Goal: Task Accomplishment & Management: Use online tool/utility

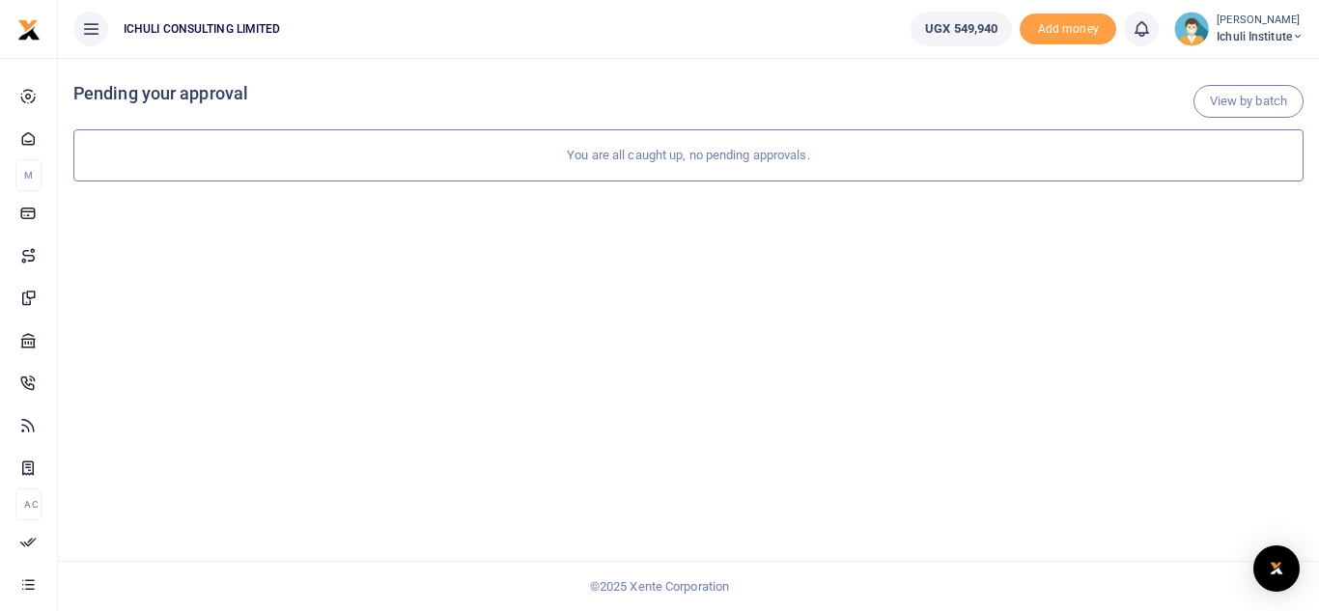
click at [1249, 29] on span "Ichuli Institute" at bounding box center [1260, 36] width 87 height 17
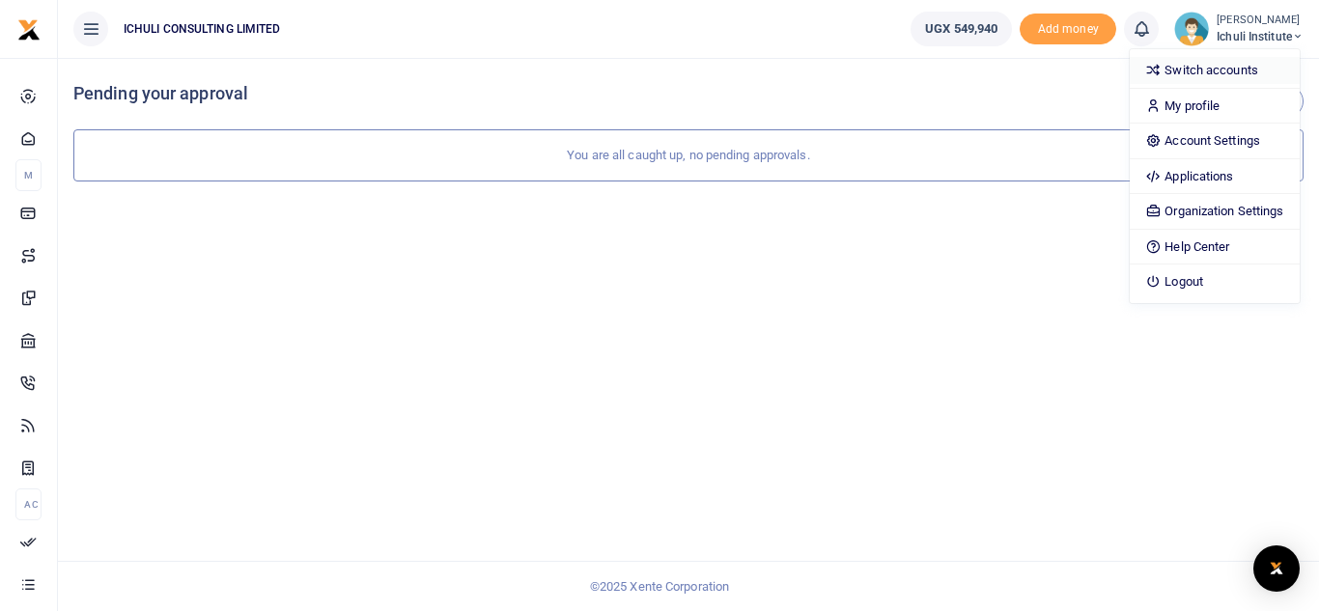
click at [1233, 70] on link "Switch accounts" at bounding box center [1214, 70] width 169 height 27
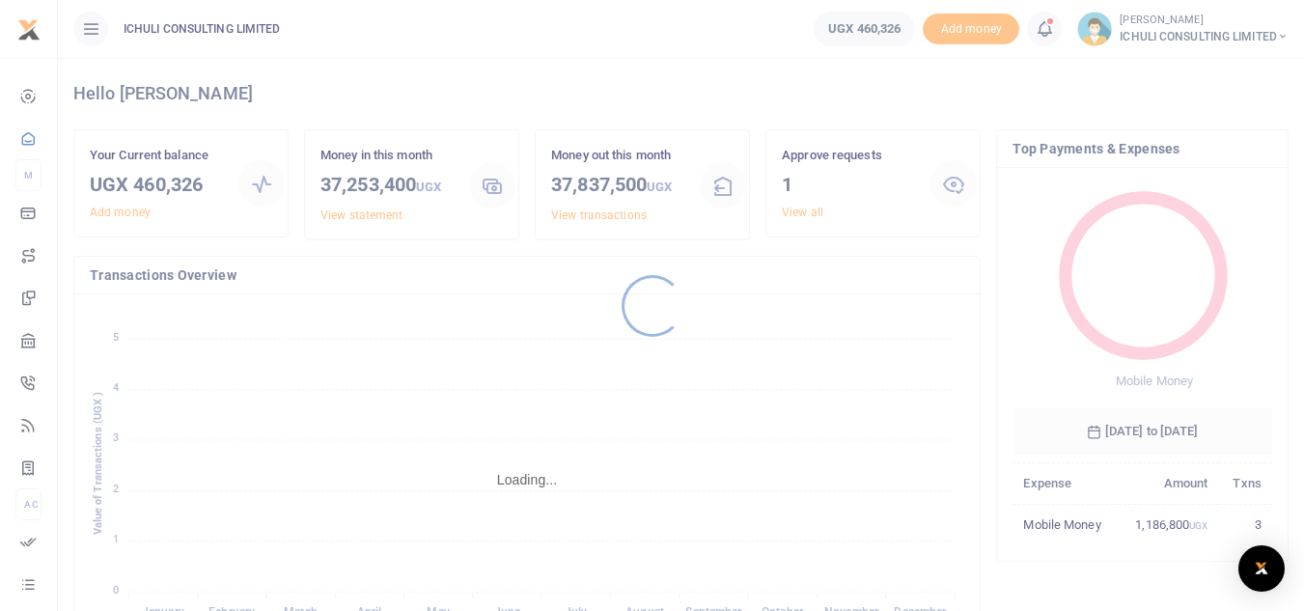
scroll to position [15, 15]
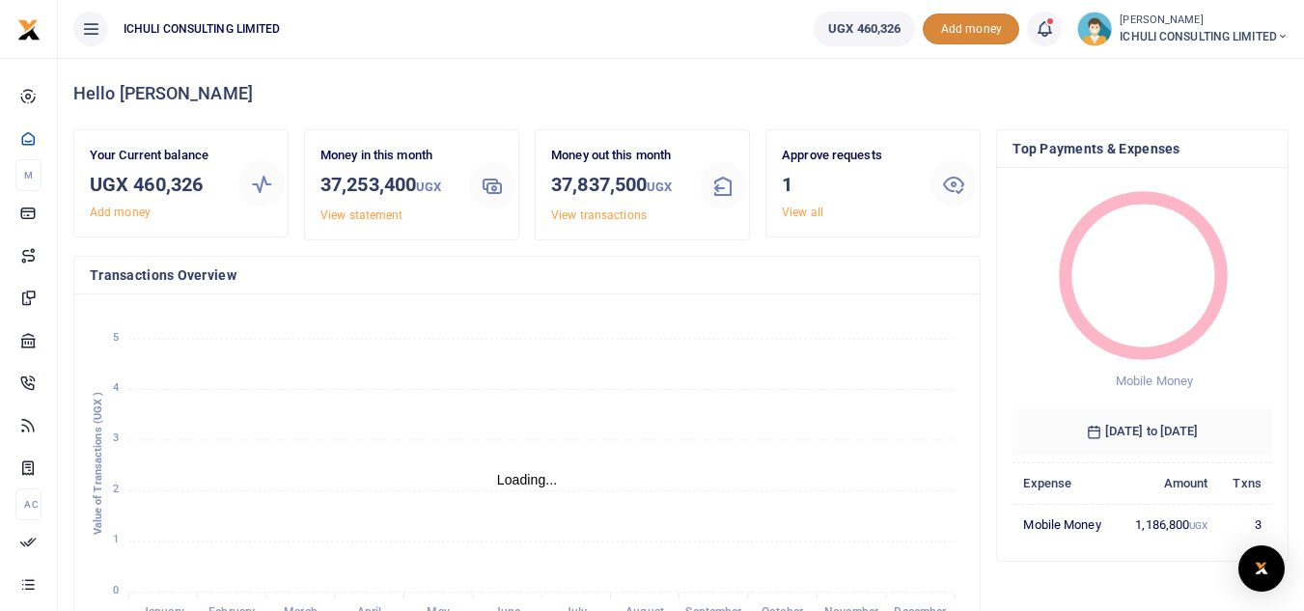
click at [955, 26] on span "Add money" at bounding box center [971, 30] width 97 height 32
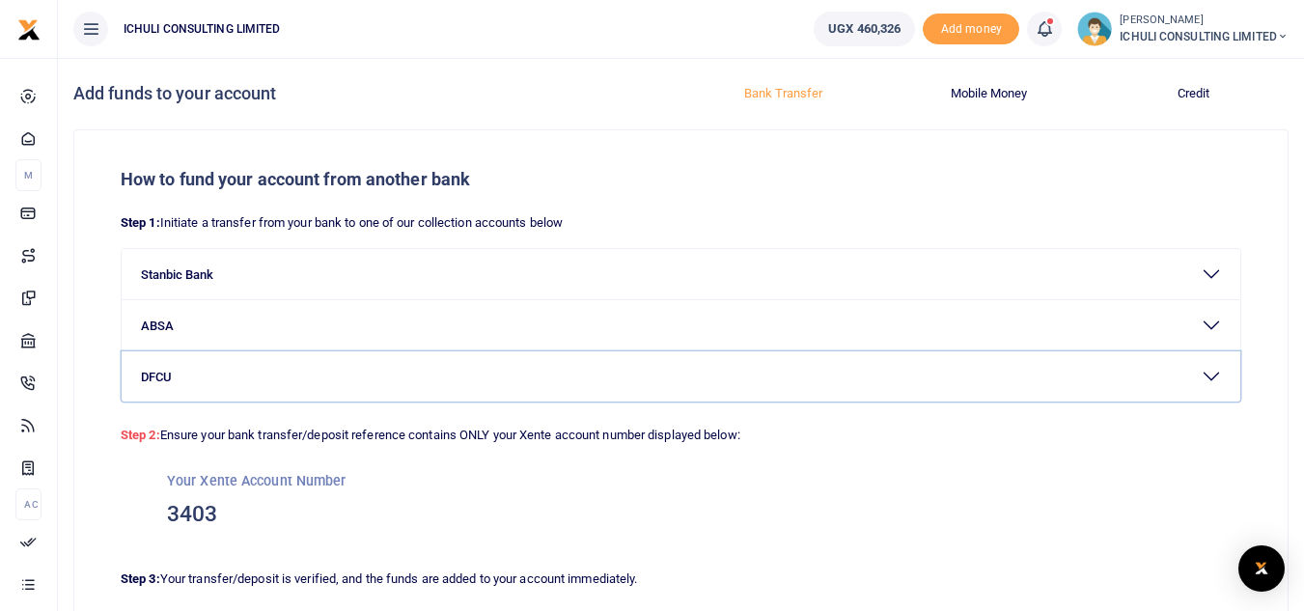
click at [1212, 371] on button "DFCU" at bounding box center [681, 376] width 1119 height 50
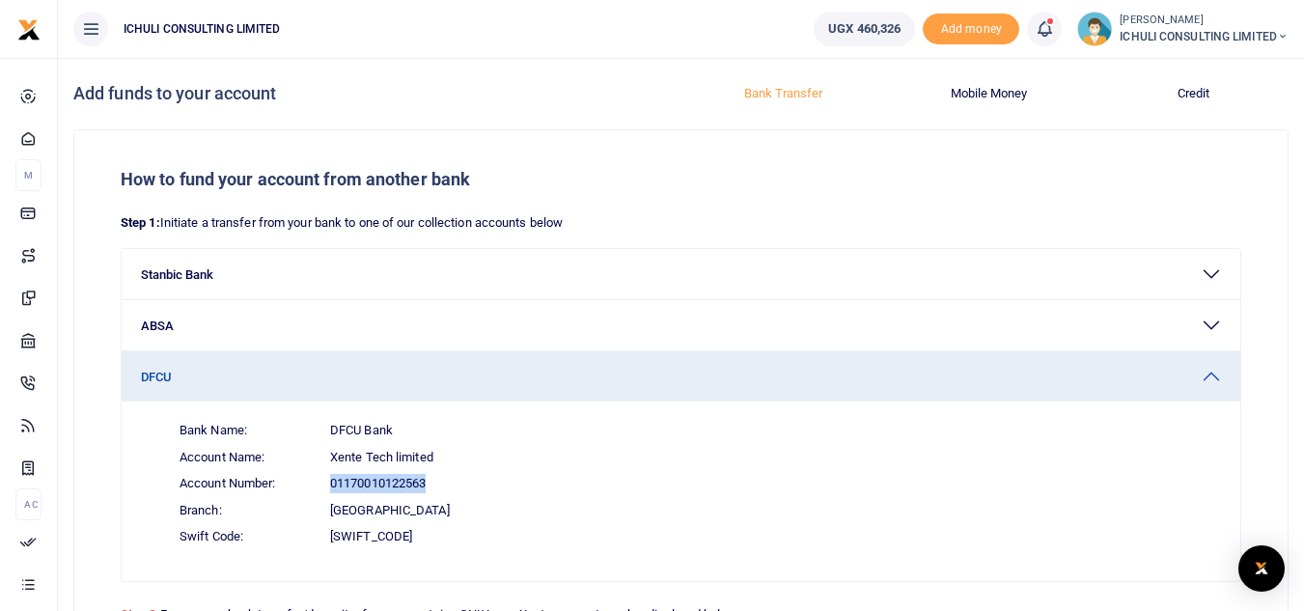
drag, startPoint x: 429, startPoint y: 484, endPoint x: 331, endPoint y: 484, distance: 97.5
click at [331, 484] on span "01170010122563" at bounding box center [378, 483] width 96 height 19
copy span "01170010122563"
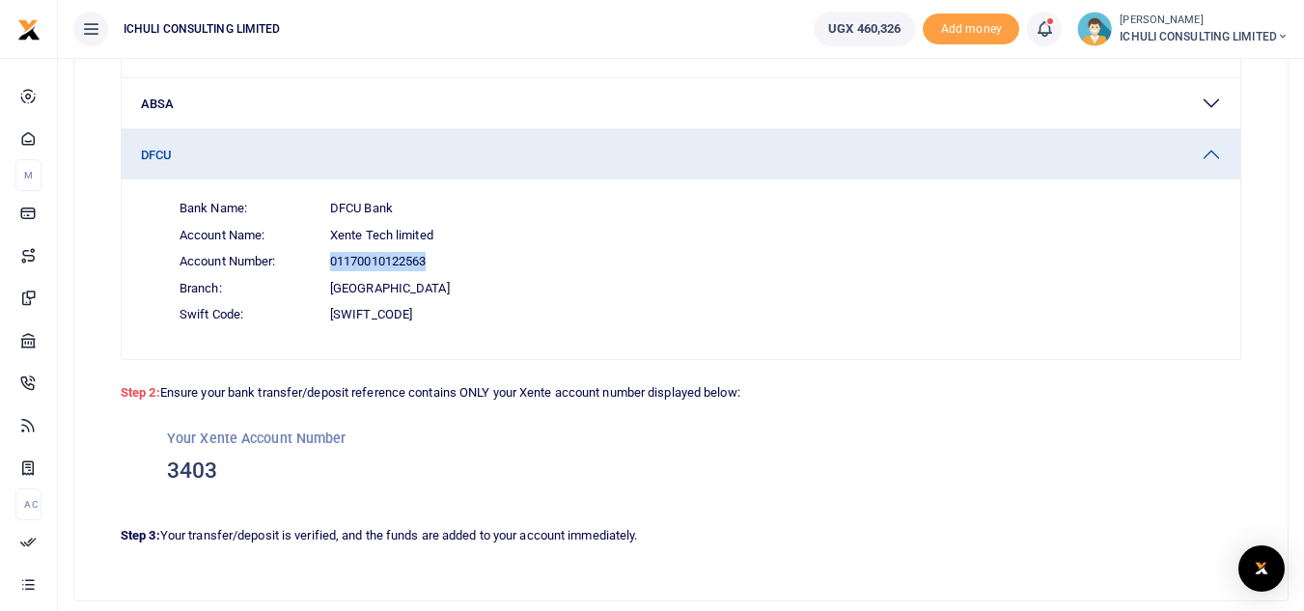
scroll to position [230, 0]
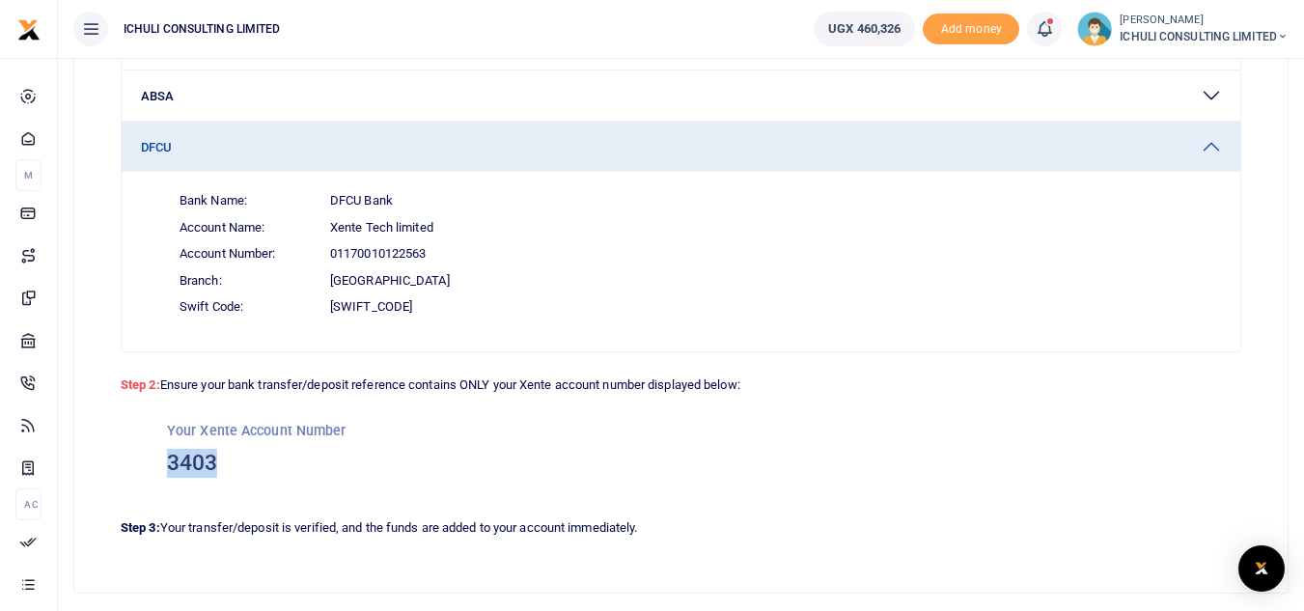
drag, startPoint x: 218, startPoint y: 462, endPoint x: 171, endPoint y: 463, distance: 47.4
click at [171, 463] on h3 "3403" at bounding box center [681, 463] width 1028 height 29
copy h3 "3403"
click at [1214, 38] on span "ICHULI CONSULTING LIMITED" at bounding box center [1204, 36] width 169 height 17
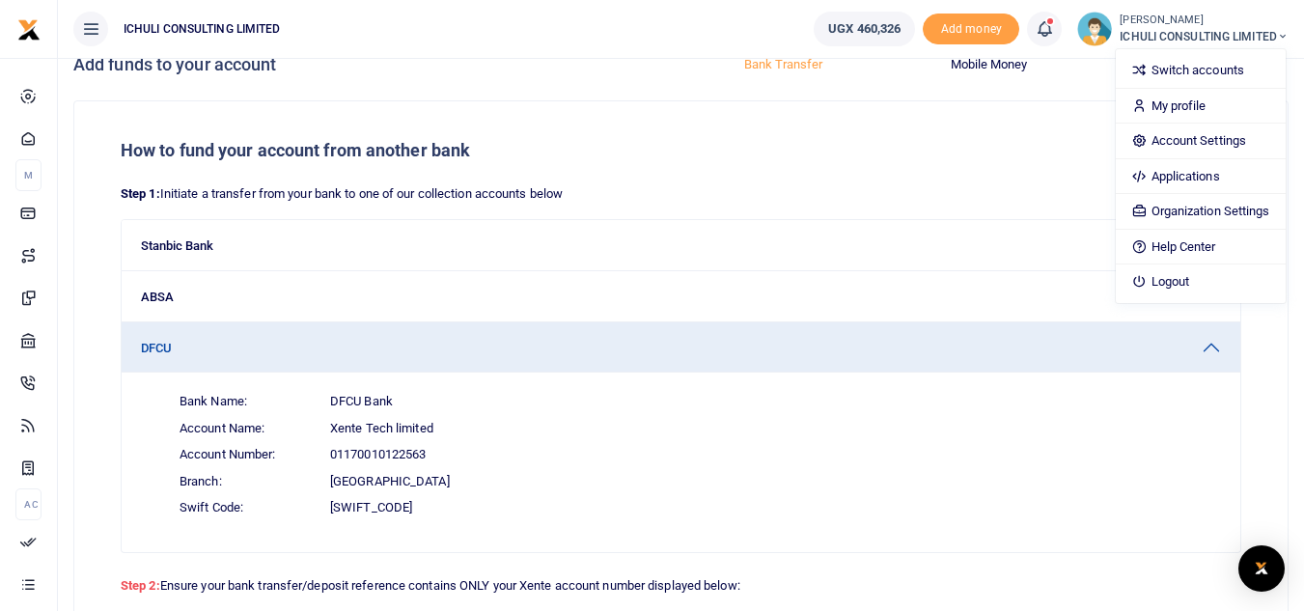
scroll to position [0, 0]
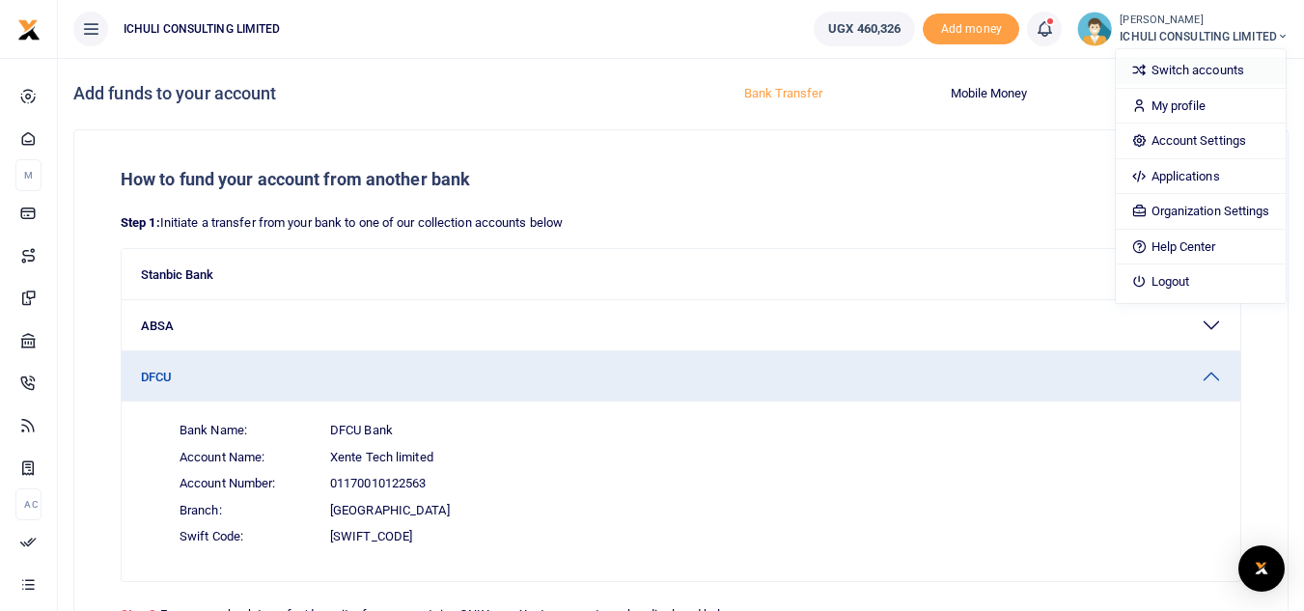
click at [1156, 73] on link "Switch accounts" at bounding box center [1200, 70] width 169 height 27
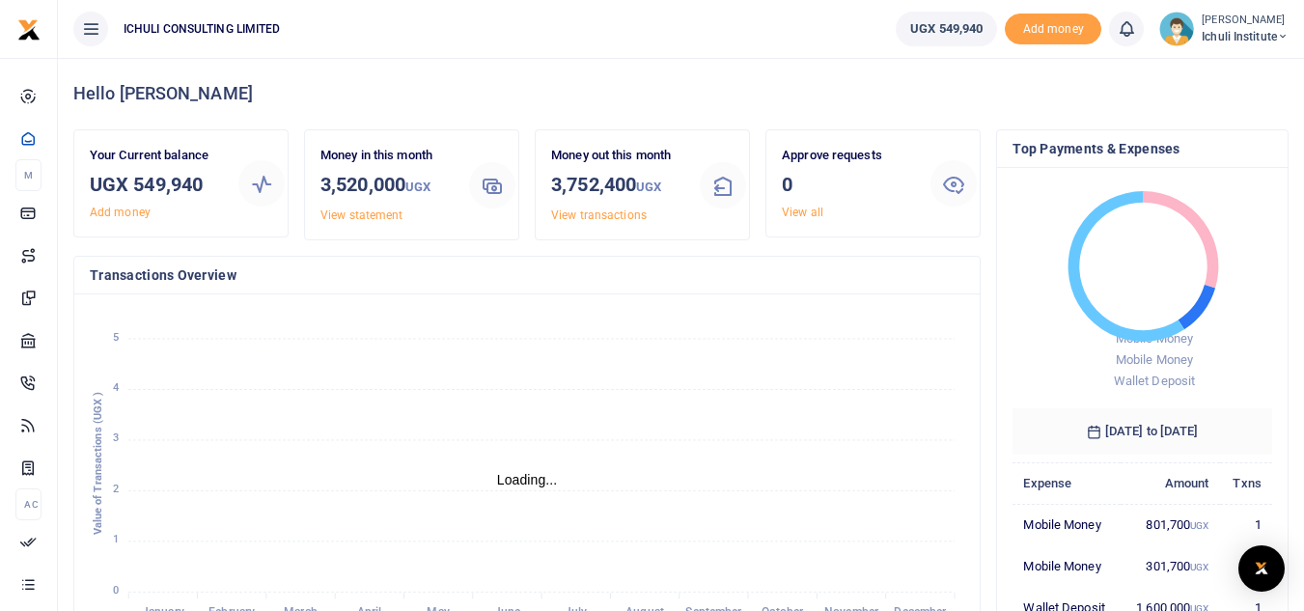
scroll to position [15, 15]
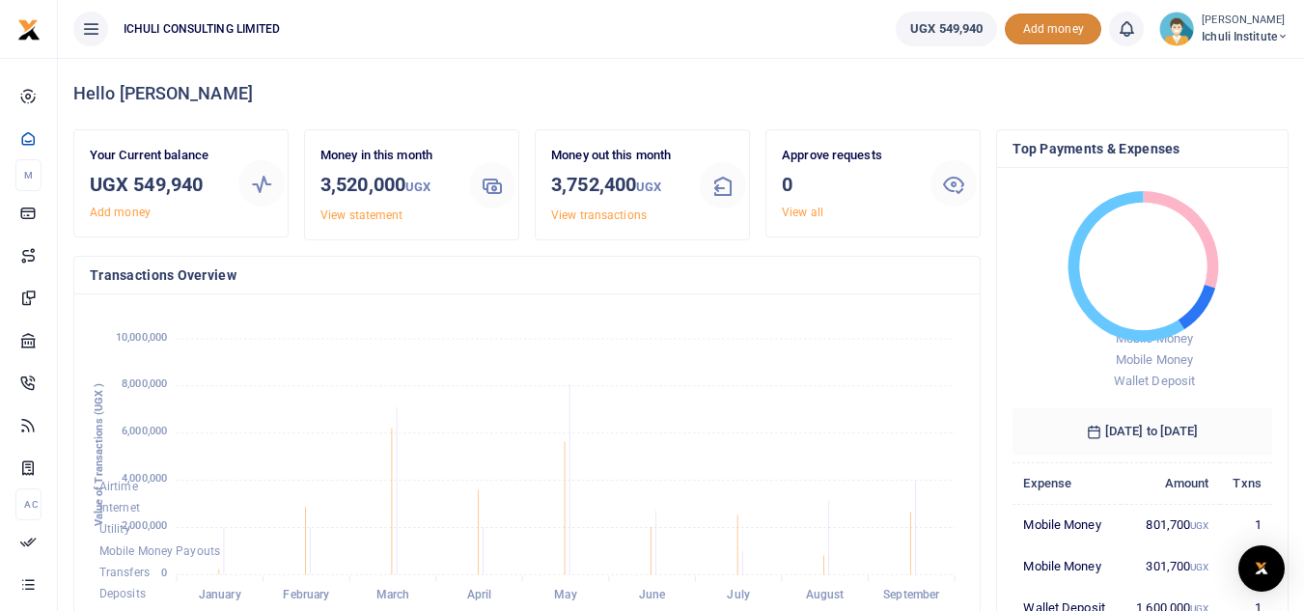
click at [1056, 25] on span "Add money" at bounding box center [1053, 30] width 97 height 32
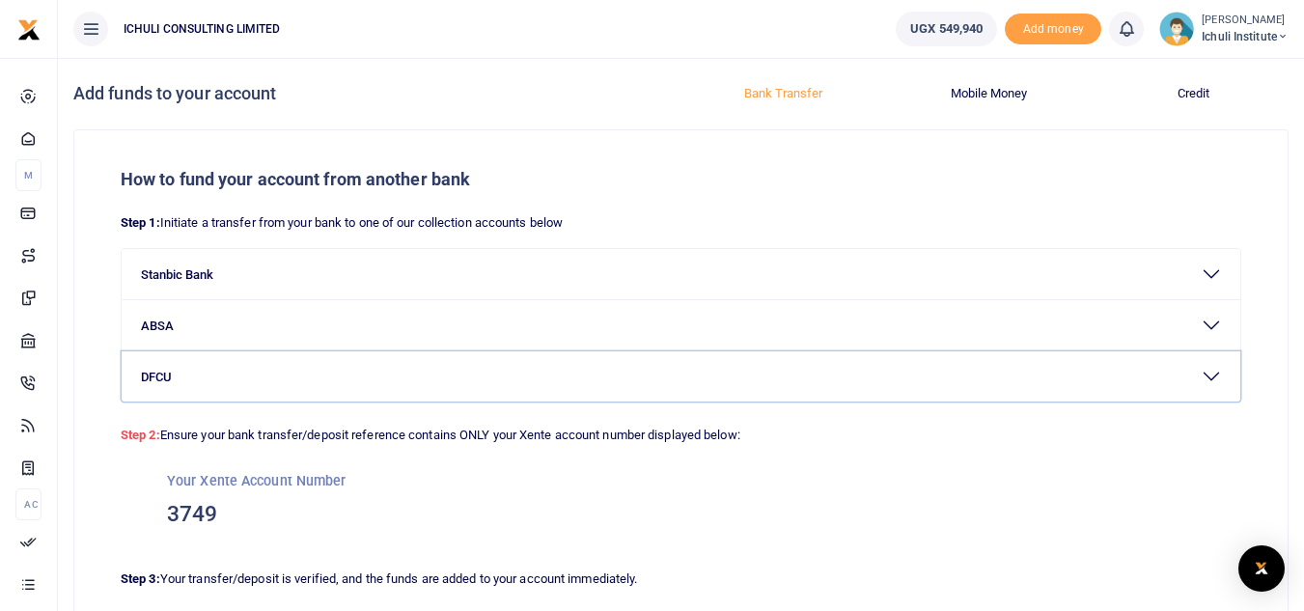
click at [1215, 371] on button "DFCU" at bounding box center [681, 376] width 1119 height 50
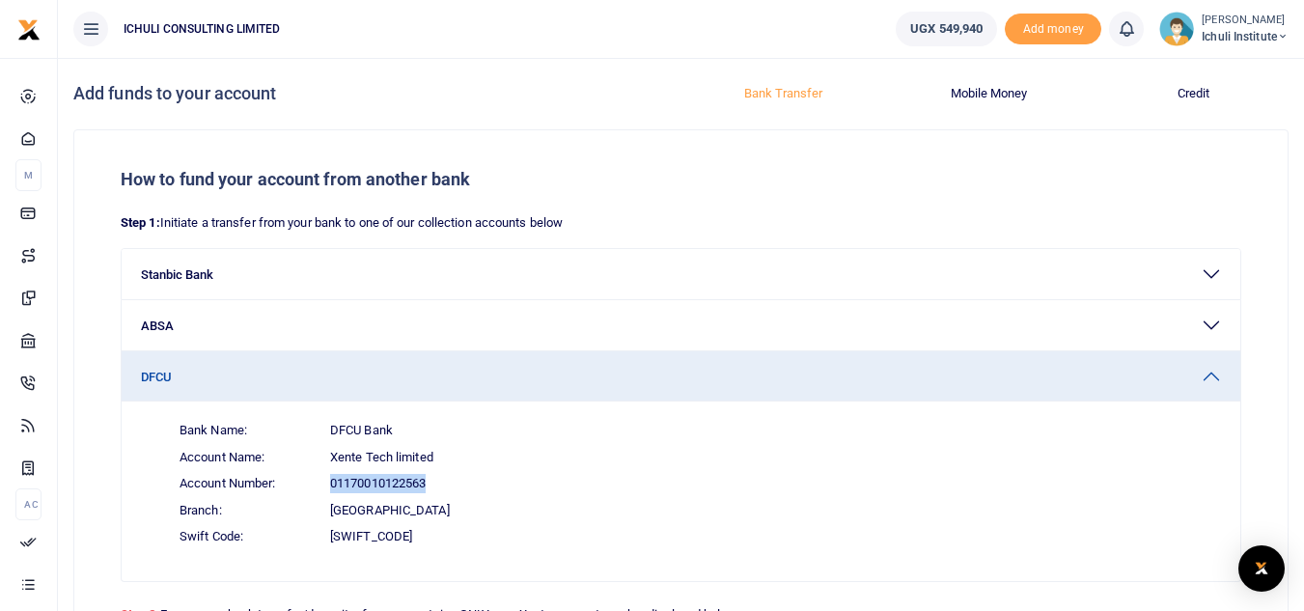
drag, startPoint x: 430, startPoint y: 482, endPoint x: 329, endPoint y: 485, distance: 100.5
click at [329, 485] on span "Account Number: 01170010122563" at bounding box center [692, 483] width 1057 height 27
copy span "01170010122563"
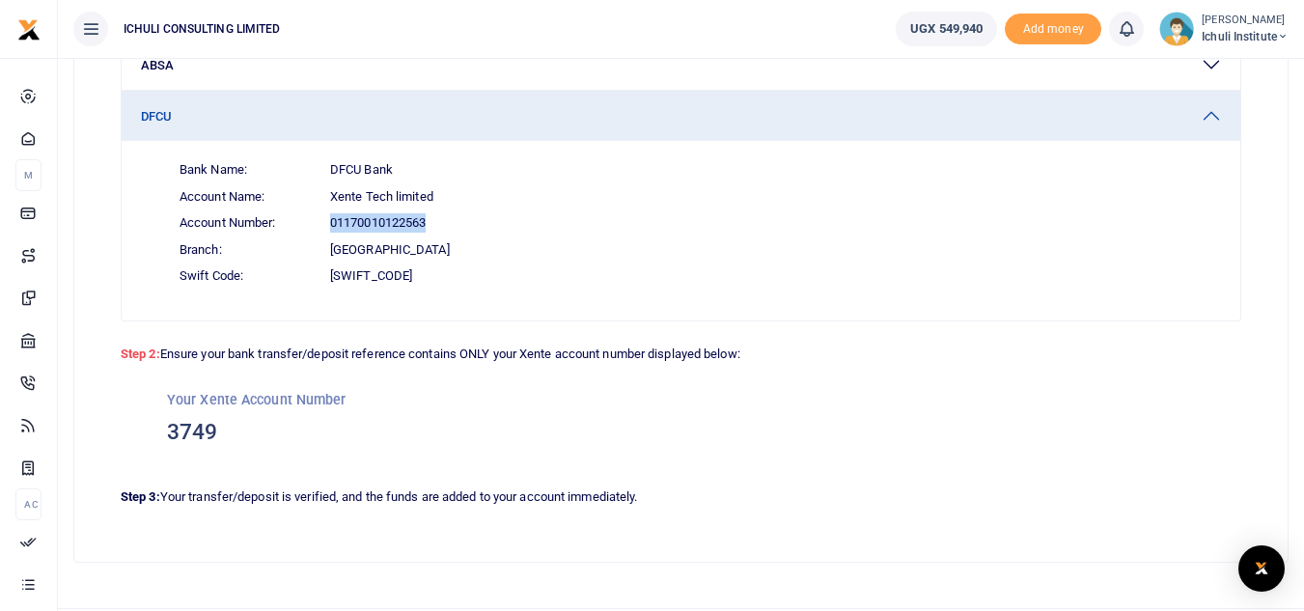
scroll to position [266, 0]
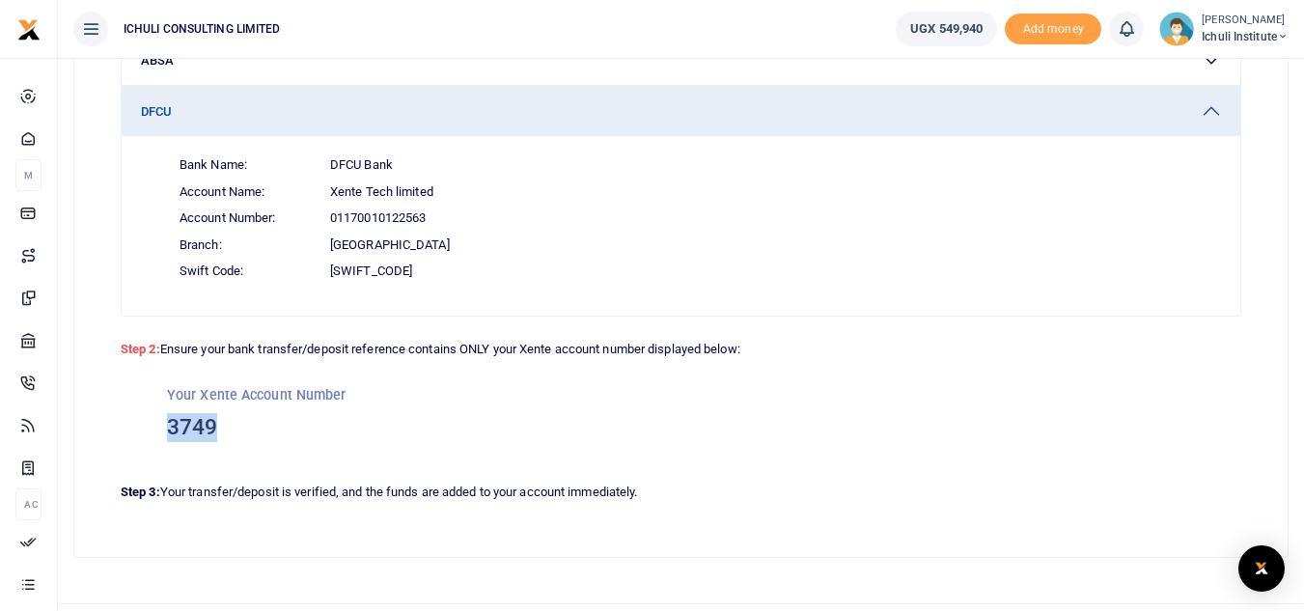
drag, startPoint x: 214, startPoint y: 423, endPoint x: 171, endPoint y: 432, distance: 44.3
click at [171, 432] on h3 "3749" at bounding box center [681, 427] width 1028 height 29
copy h3 "3749"
